Goal: Information Seeking & Learning: Learn about a topic

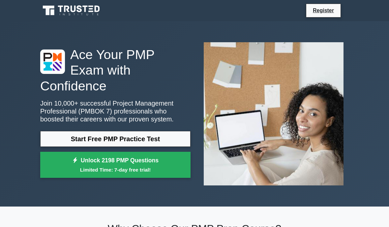
click at [140, 143] on link "Start Free PMP Practice Test" at bounding box center [115, 139] width 150 height 16
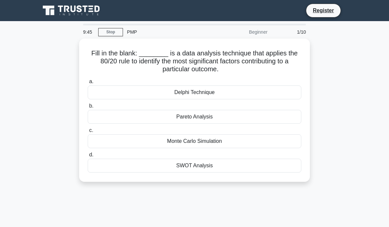
click at [213, 117] on div "Pareto Analysis" at bounding box center [194, 117] width 213 height 14
click at [88, 108] on input "b. Pareto Analysis" at bounding box center [88, 106] width 0 height 4
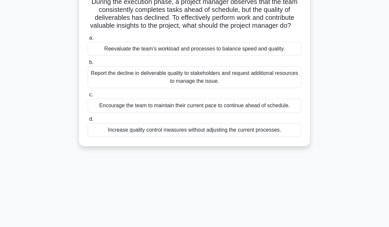
scroll to position [51, 0]
click at [190, 137] on div "Increase quality control measures without adjusting the current processes." at bounding box center [194, 130] width 213 height 14
click at [88, 121] on input "d. Increase quality control measures without adjusting the current processes." at bounding box center [88, 119] width 0 height 4
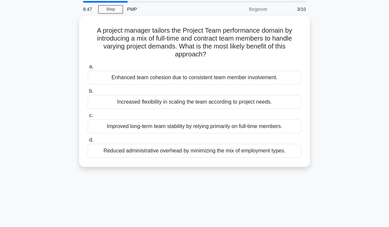
scroll to position [24, 0]
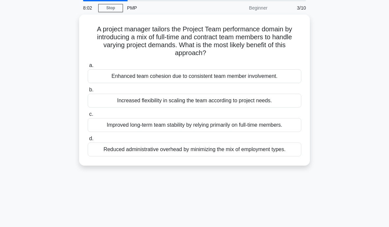
click at [248, 78] on div "Enhanced team cohesion due to consistent team member involvement." at bounding box center [194, 76] width 213 height 14
click at [88, 68] on input "a. Enhanced team cohesion due to consistent team member involvement." at bounding box center [88, 65] width 0 height 4
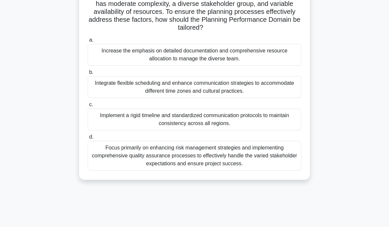
scroll to position [68, 0]
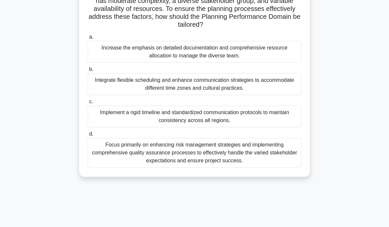
click at [175, 151] on div "Focus primarily on enhancing risk management strategies and implementing compre…" at bounding box center [194, 153] width 213 height 30
click at [88, 136] on input "d. Focus primarily on enhancing risk management strategies and implementing com…" at bounding box center [88, 134] width 0 height 4
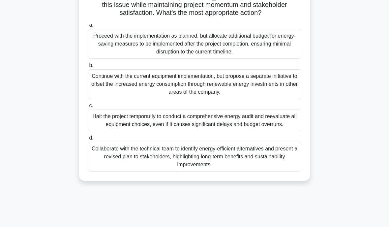
scroll to position [89, 0]
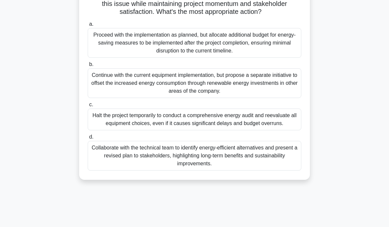
click at [123, 168] on div "Collaborate with the technical team to identify energy-efficient alternatives a…" at bounding box center [194, 156] width 213 height 30
click at [88, 139] on input "d. Collaborate with the technical team to identify energy-efficient alternative…" at bounding box center [88, 137] width 0 height 4
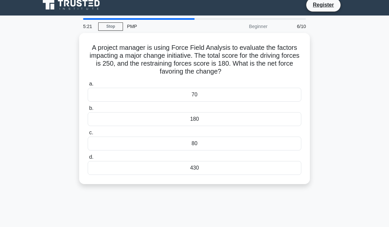
scroll to position [0, 0]
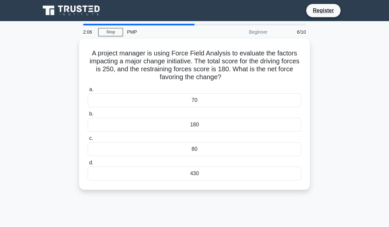
click at [124, 101] on div "70" at bounding box center [194, 100] width 213 height 14
click at [88, 92] on input "a. 70" at bounding box center [88, 89] width 0 height 4
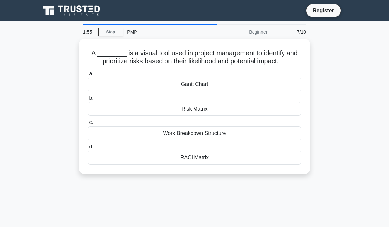
click at [219, 91] on div "Gantt Chart" at bounding box center [194, 84] width 213 height 14
click at [88, 76] on input "a. Gantt Chart" at bounding box center [88, 73] width 0 height 4
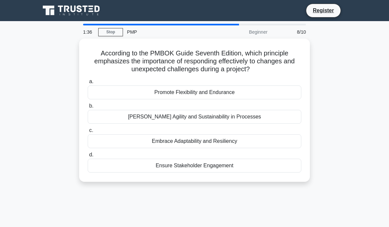
click at [204, 116] on div "Foster Agility and Sustainability in Processes" at bounding box center [194, 117] width 213 height 14
click at [88, 108] on input "b. Foster Agility and Sustainability in Processes" at bounding box center [88, 106] width 0 height 4
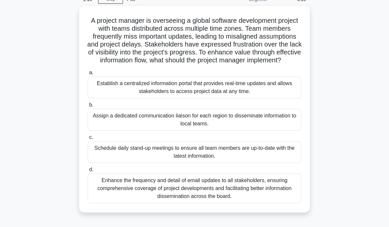
scroll to position [33, 0]
click at [241, 91] on div "Establish a centralized information portal that provides real-time updates and …" at bounding box center [194, 87] width 213 height 22
click at [88, 75] on input "a. Establish a centralized information portal that provides real-time updates a…" at bounding box center [88, 72] width 0 height 4
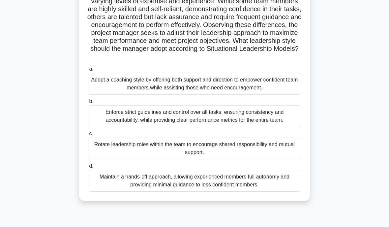
scroll to position [61, 0]
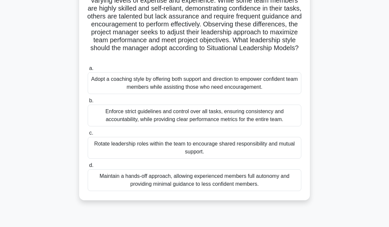
click at [105, 125] on div "Enforce strict guidelines and control over all tasks, ensuring consistency and …" at bounding box center [194, 115] width 213 height 22
click at [88, 103] on input "b. Enforce strict guidelines and control over all tasks, ensuring consistency a…" at bounding box center [88, 100] width 0 height 4
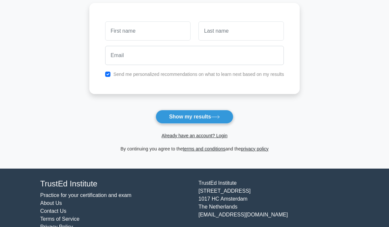
scroll to position [87, 0]
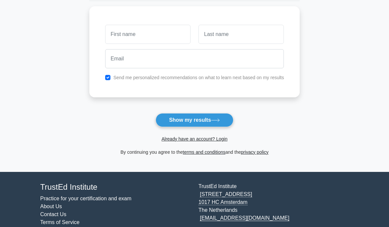
click at [206, 120] on button "Show my results" at bounding box center [194, 120] width 78 height 14
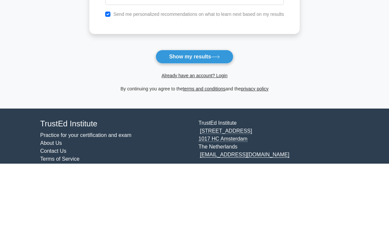
click at [190, 113] on button "Show my results" at bounding box center [194, 120] width 78 height 14
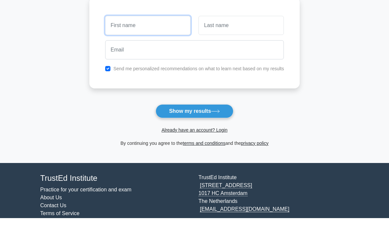
scroll to position [84, 0]
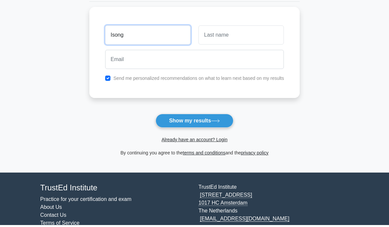
type input "Isong"
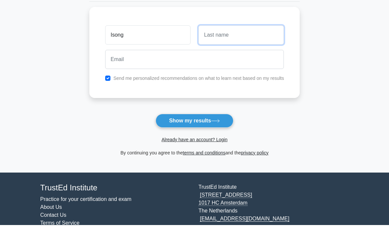
click at [227, 33] on input "text" at bounding box center [240, 36] width 85 height 19
type input "Utuongo"
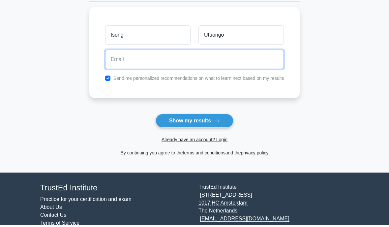
click at [108, 60] on input "email" at bounding box center [194, 61] width 179 height 19
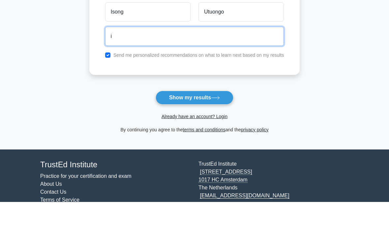
type input "isongutu@gmail.com"
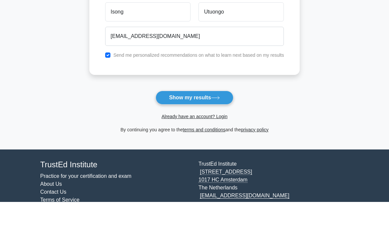
scroll to position [103, 0]
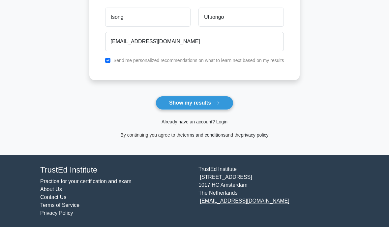
click at [200, 101] on button "Show my results" at bounding box center [194, 103] width 78 height 14
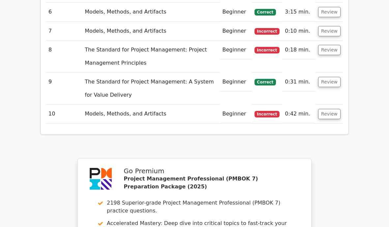
scroll to position [926, 0]
click at [97, 72] on td "The Standard for Project Management: Project Management Principles" at bounding box center [150, 57] width 137 height 32
click at [103, 72] on td "The Standard for Project Management: Project Management Principles" at bounding box center [150, 57] width 137 height 32
click at [272, 72] on td "Incorrect" at bounding box center [267, 57] width 31 height 32
click at [330, 55] on button "Review" at bounding box center [329, 50] width 22 height 10
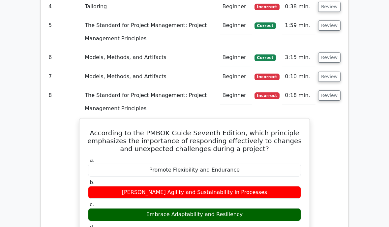
scroll to position [875, 0]
